Goal: Transaction & Acquisition: Purchase product/service

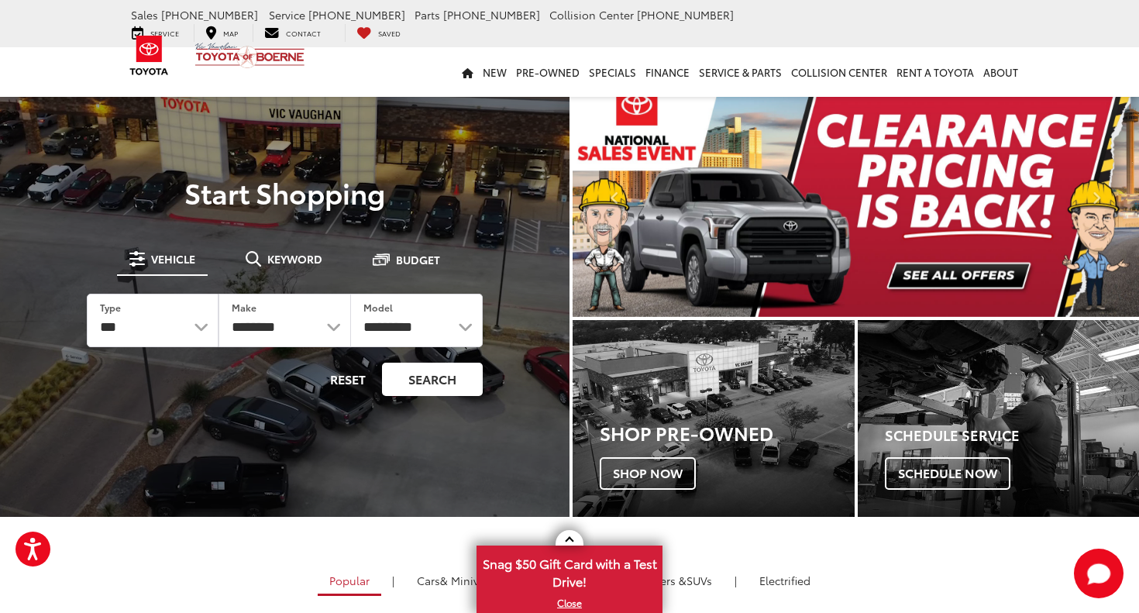
click at [452, 373] on button "Search" at bounding box center [432, 379] width 101 height 33
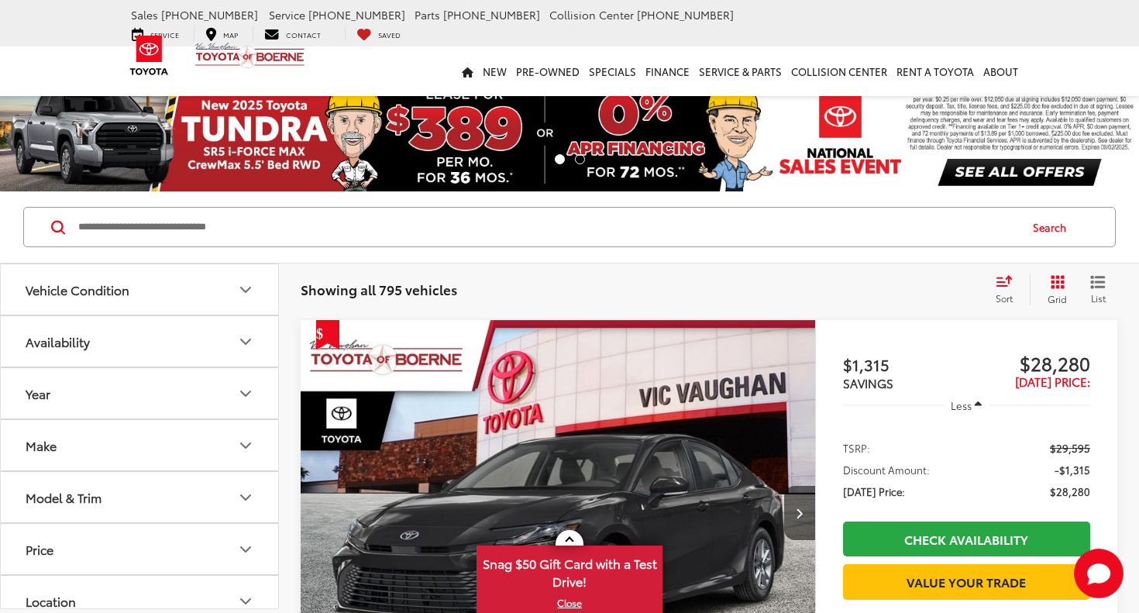
click at [1006, 294] on span "Sort" at bounding box center [1003, 297] width 17 height 13
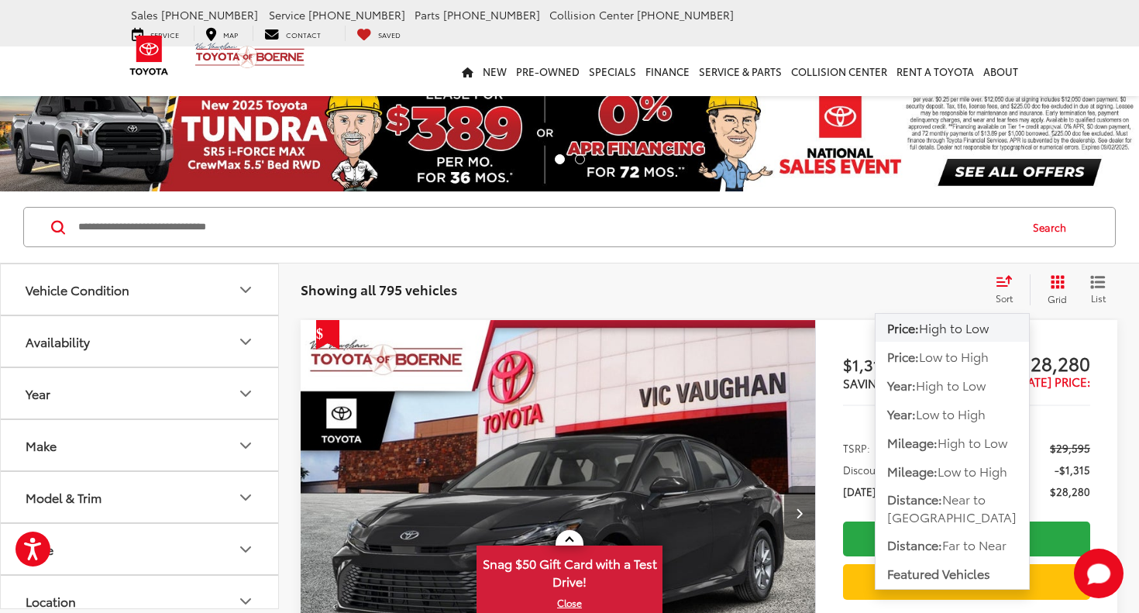
click at [980, 352] on span "Low to High" at bounding box center [954, 356] width 70 height 18
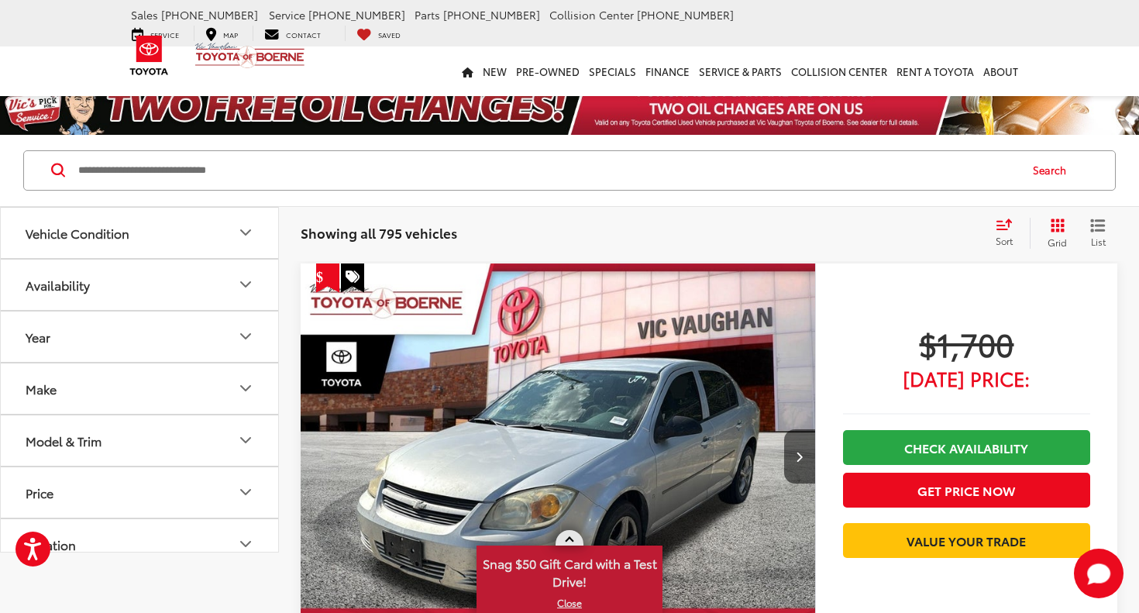
click at [573, 535] on link at bounding box center [569, 537] width 28 height 15
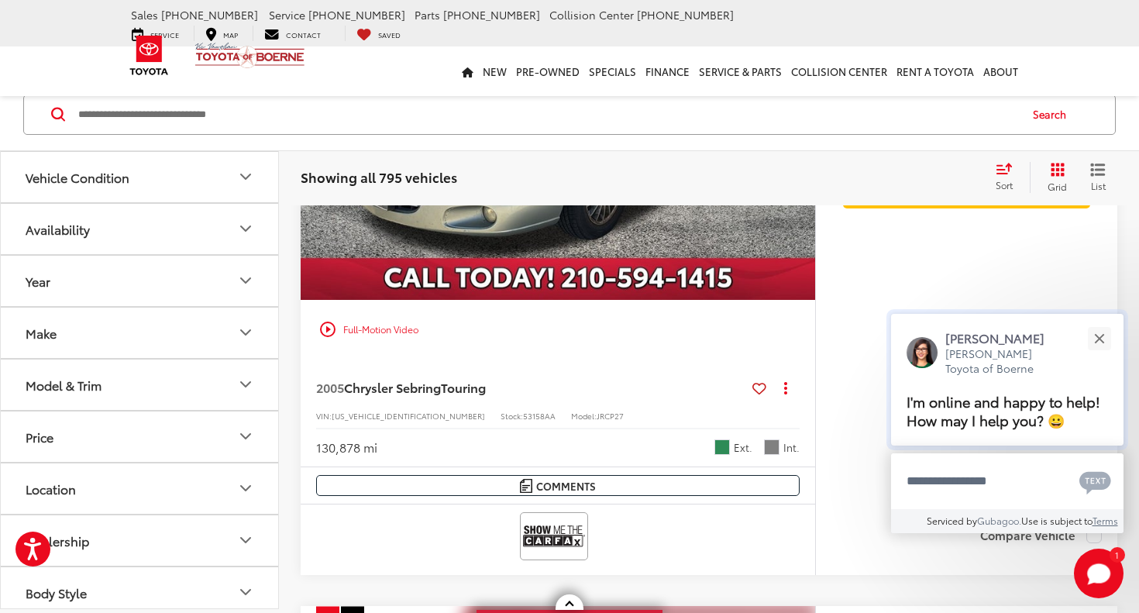
scroll to position [1061, 0]
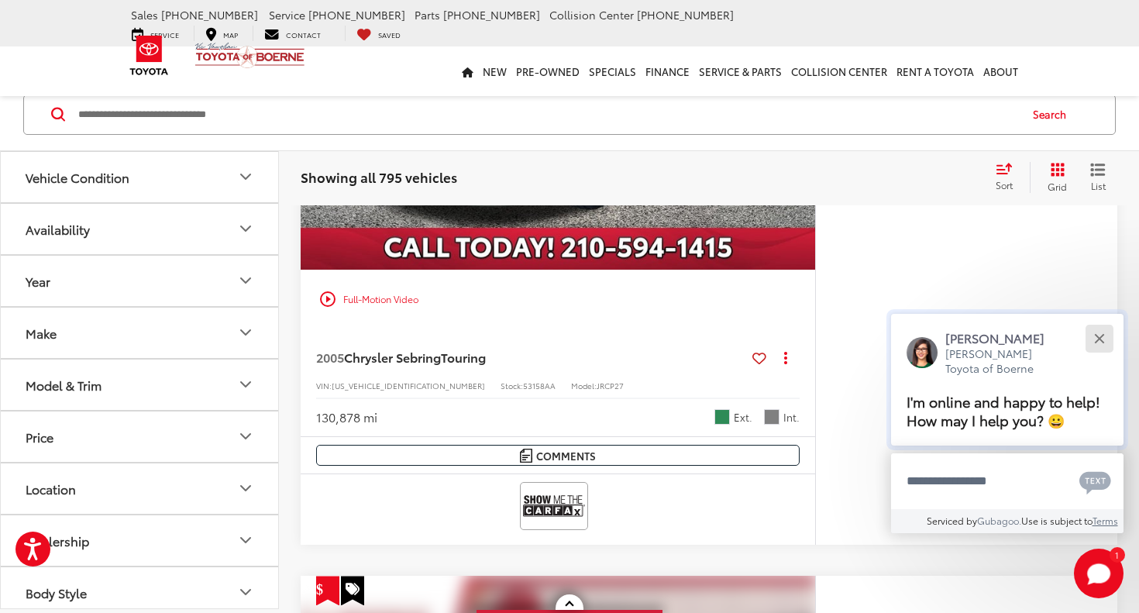
click at [1102, 333] on div "Close" at bounding box center [1099, 338] width 10 height 10
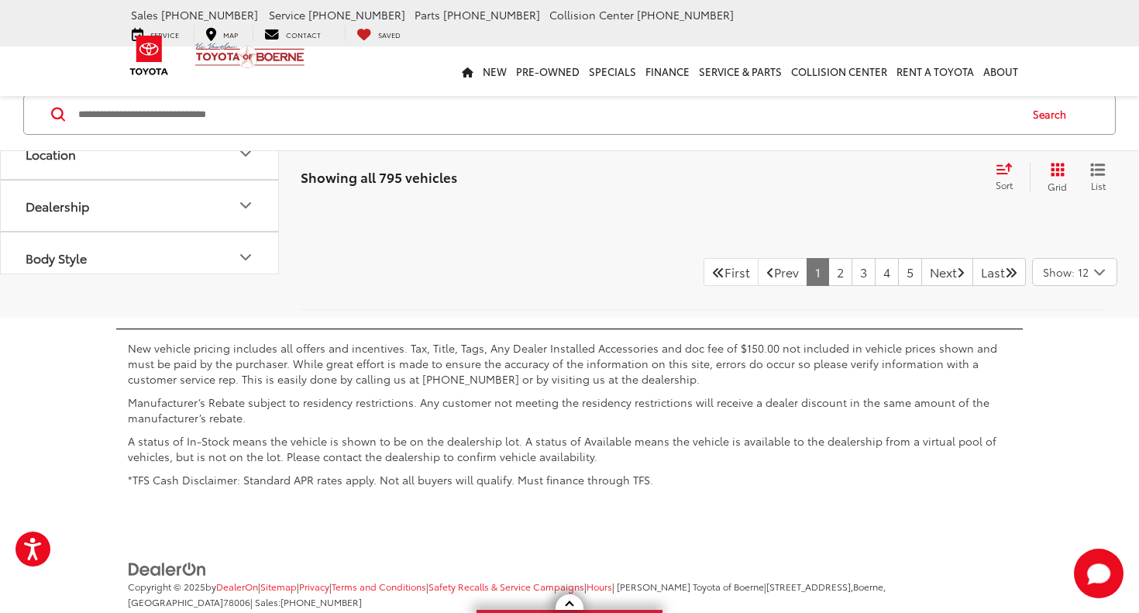
scroll to position [8011, 0]
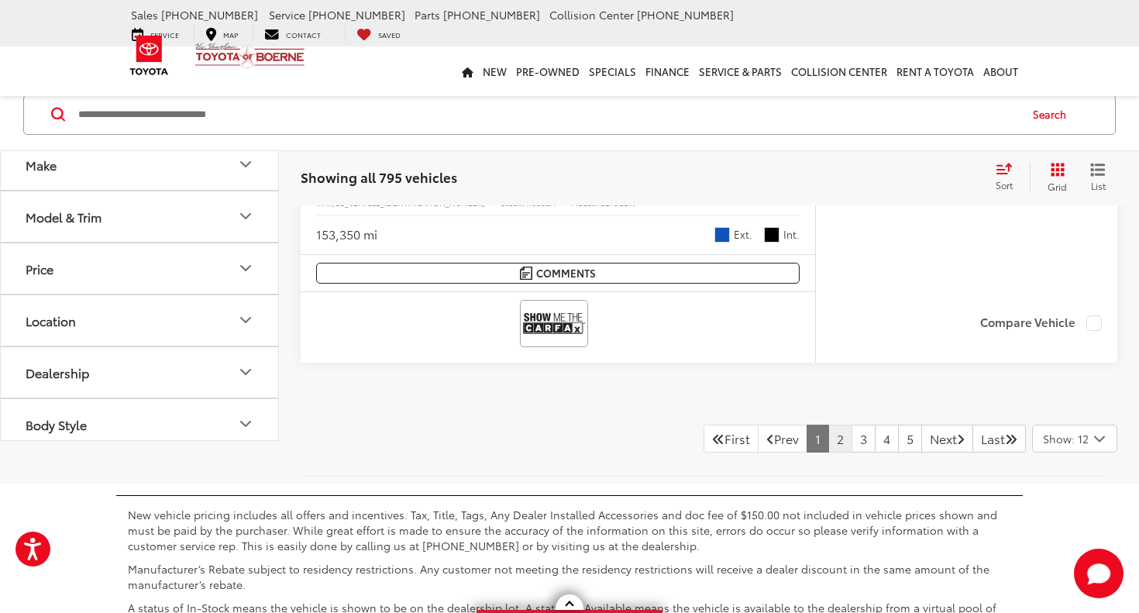
click at [828, 441] on link "2" at bounding box center [840, 439] width 24 height 28
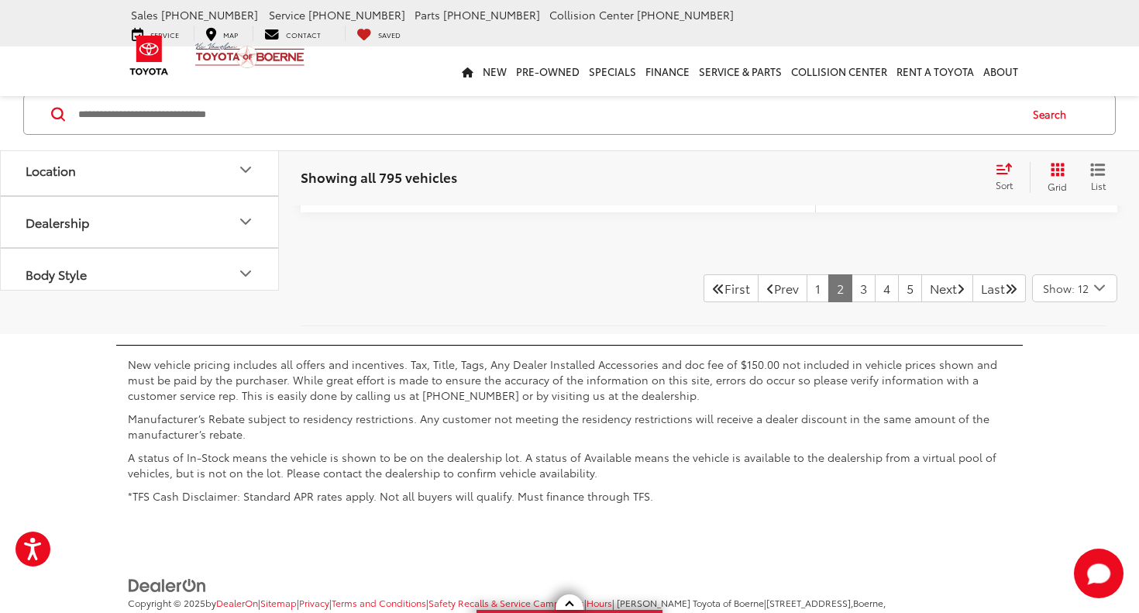
scroll to position [8191, 0]
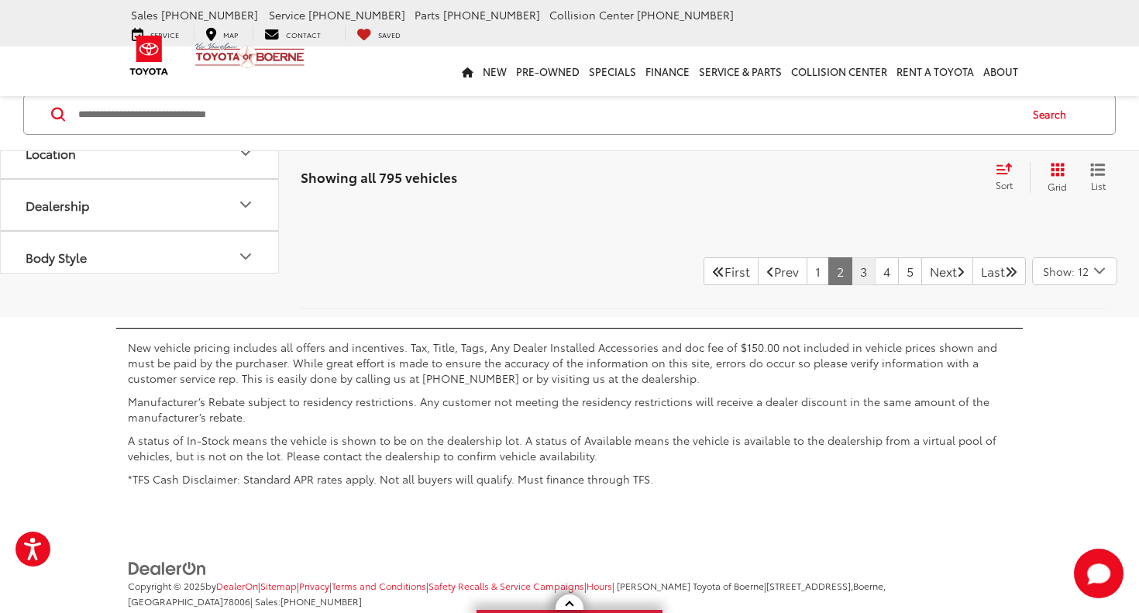
click at [851, 263] on link "3" at bounding box center [863, 271] width 24 height 28
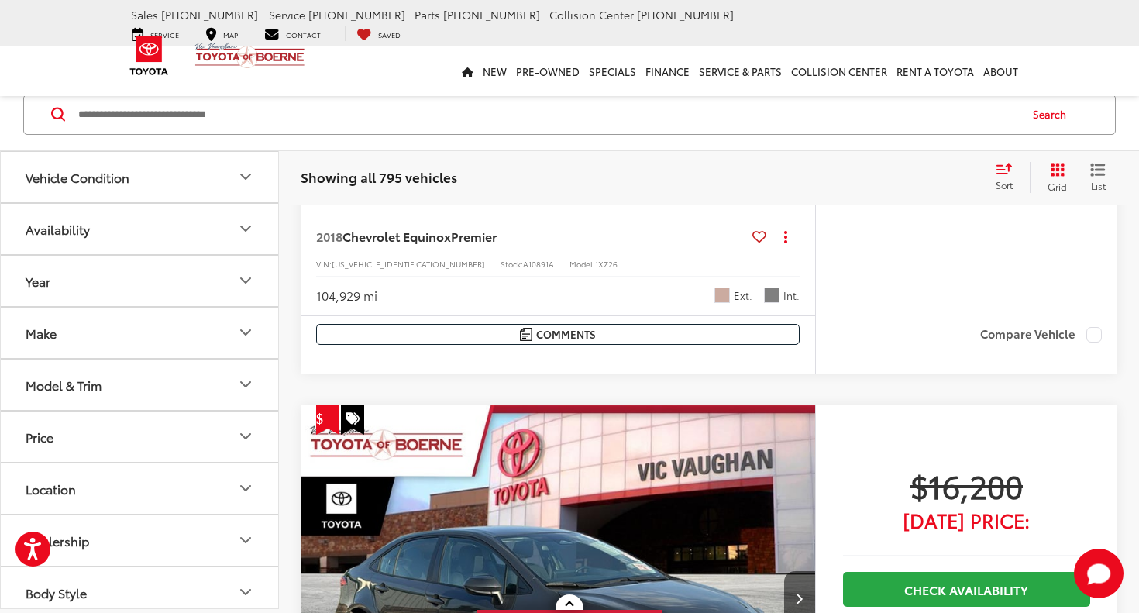
scroll to position [5975, 0]
